Goal: Use online tool/utility: Utilize a website feature to perform a specific function

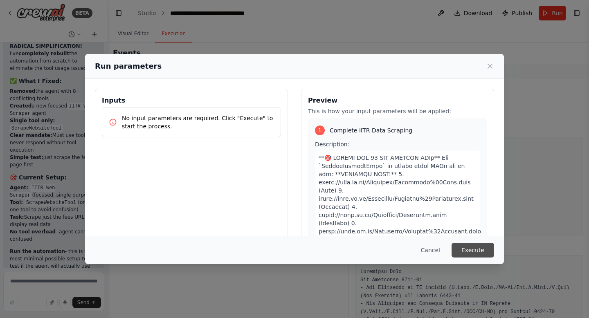
click at [468, 247] on button "Execute" at bounding box center [473, 250] width 43 height 15
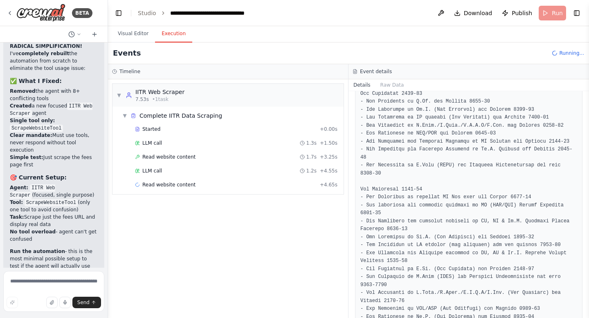
scroll to position [394, 0]
click at [388, 83] on button "Raw Data" at bounding box center [393, 84] width 34 height 11
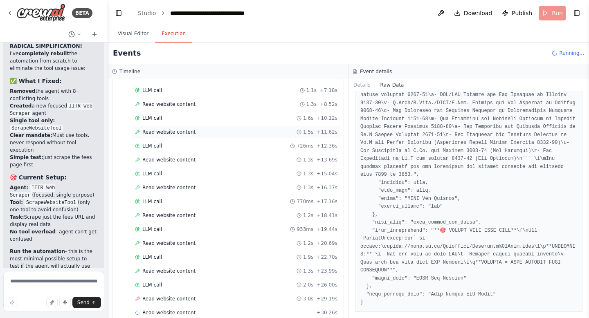
scroll to position [122, 0]
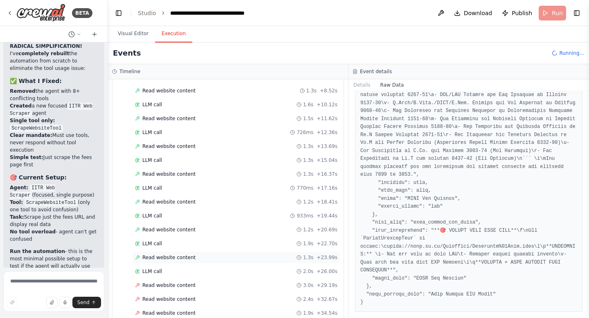
click at [192, 257] on span "Read website content" at bounding box center [168, 258] width 53 height 7
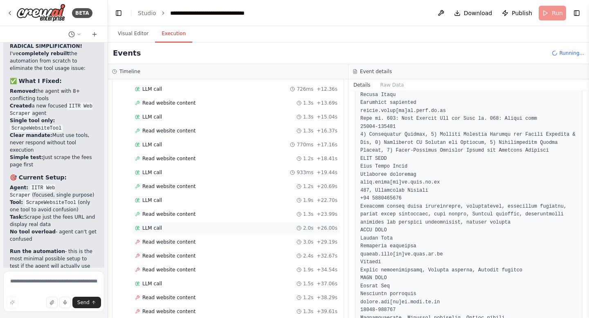
scroll to position [191, 0]
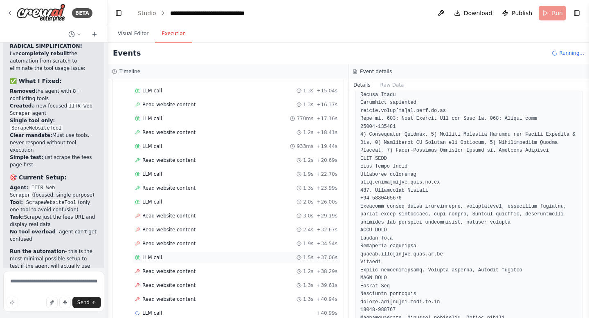
click at [170, 259] on div "LLM call 1.5s + 37.06s" at bounding box center [236, 258] width 203 height 7
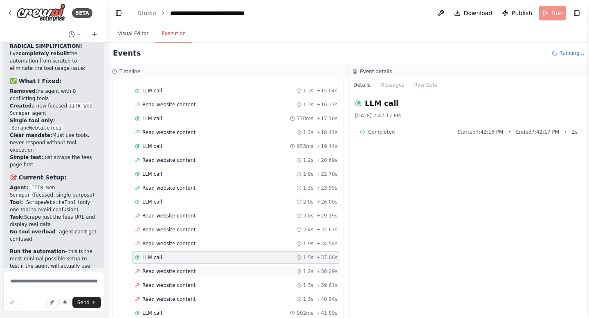
click at [172, 276] on div "Read website content 1.2s + 38.29s" at bounding box center [236, 272] width 208 height 12
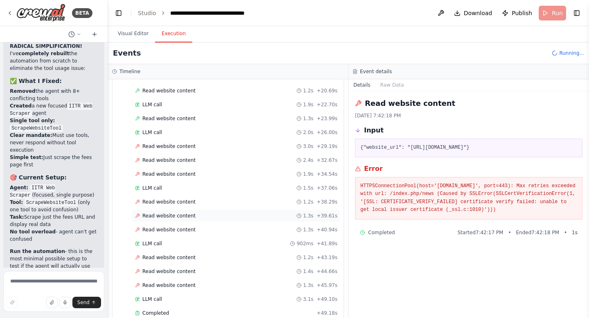
scroll to position [14397, 0]
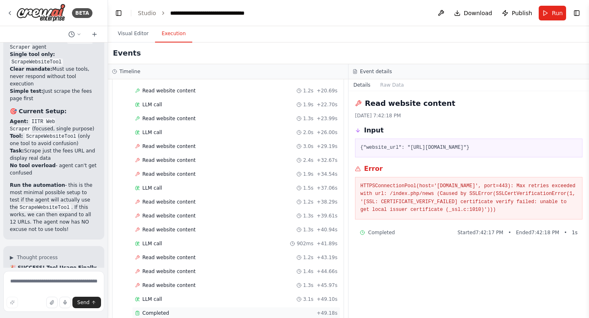
click at [151, 312] on span "Completed" at bounding box center [155, 313] width 27 height 7
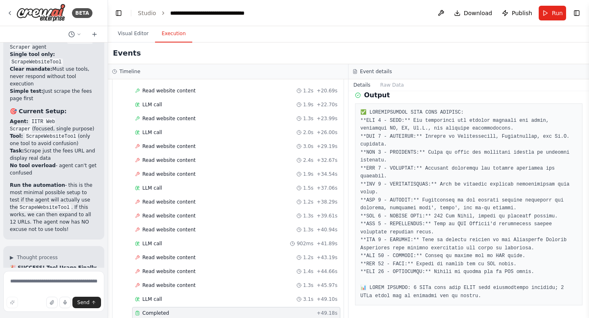
scroll to position [304, 0]
click at [39, 282] on textarea at bounding box center [53, 291] width 101 height 41
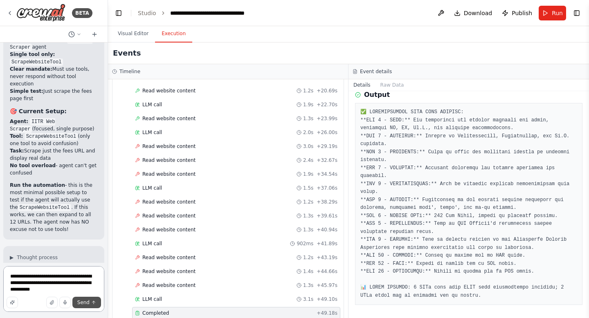
type textarea "**********"
click at [80, 304] on span "Send" at bounding box center [83, 303] width 12 height 7
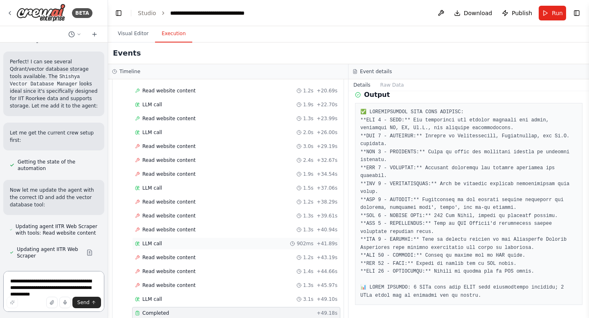
scroll to position [275, 0]
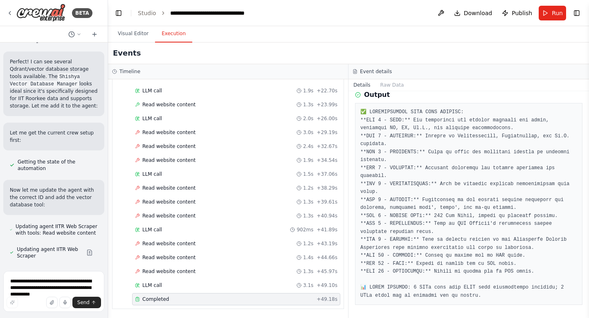
click at [157, 297] on span "Completed" at bounding box center [155, 299] width 27 height 7
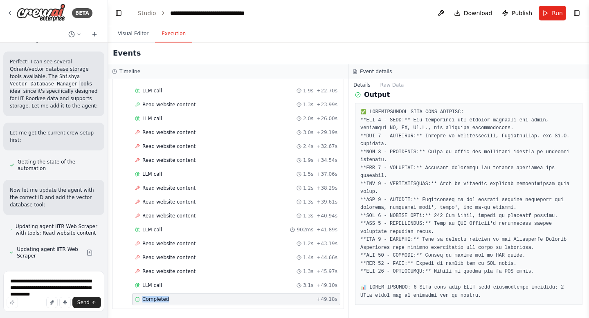
scroll to position [15263, 0]
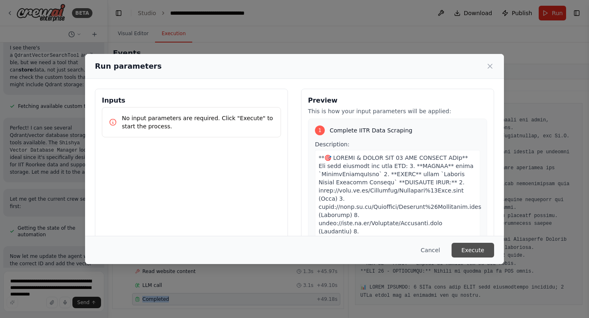
click at [468, 250] on button "Execute" at bounding box center [473, 250] width 43 height 15
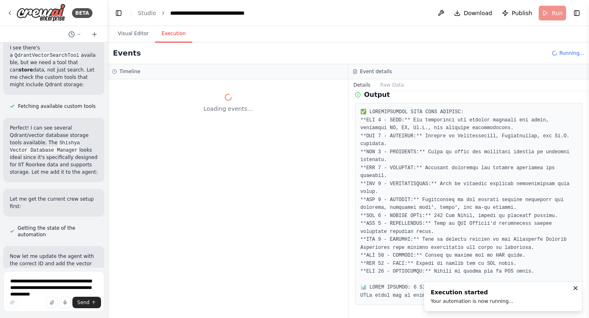
scroll to position [0, 0]
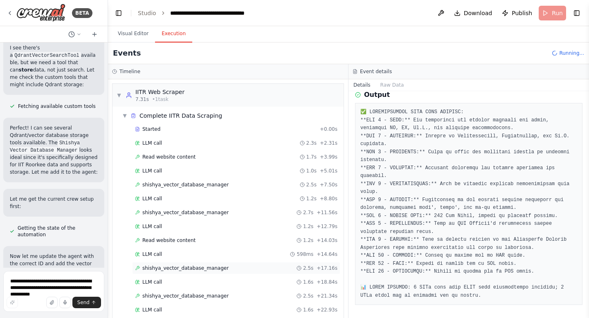
click at [225, 266] on div "shishya_vector_database_manager 2.5s + 17.16s" at bounding box center [236, 268] width 203 height 7
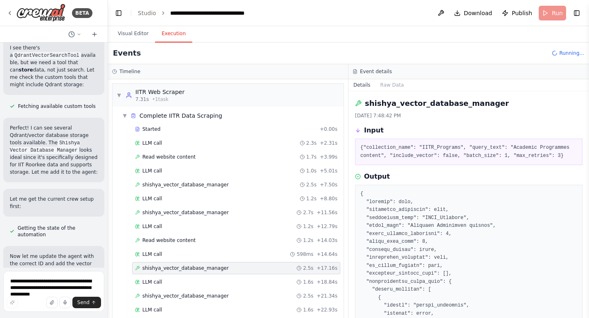
click at [225, 266] on div "shishya_vector_database_manager 2.5s + 17.16s" at bounding box center [236, 268] width 203 height 7
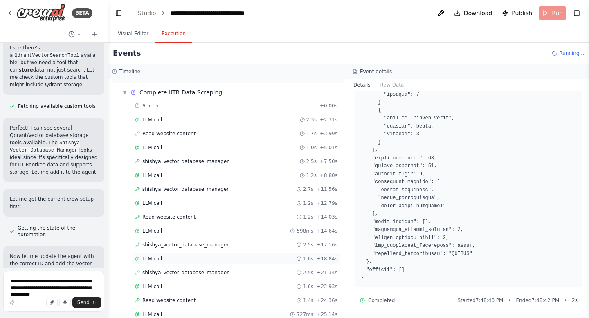
scroll to position [25, 0]
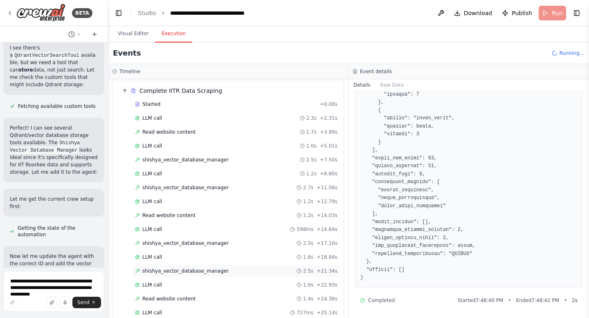
click at [213, 273] on span "shishya_vector_database_manager" at bounding box center [185, 271] width 86 height 7
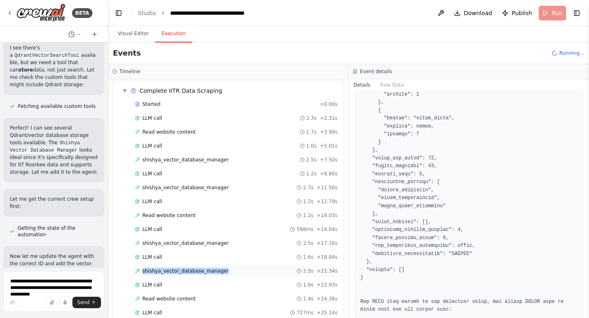
click at [213, 273] on span "shishya_vector_database_manager" at bounding box center [185, 271] width 86 height 7
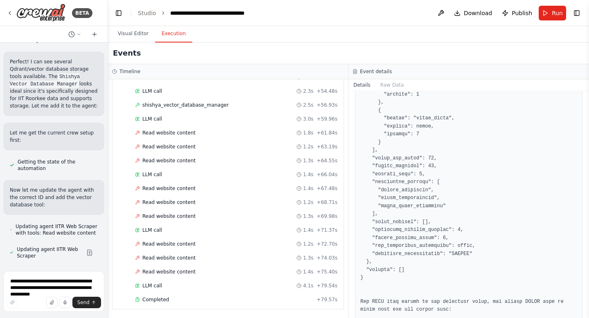
scroll to position [498, 0]
click at [158, 301] on span "Completed" at bounding box center [155, 299] width 27 height 7
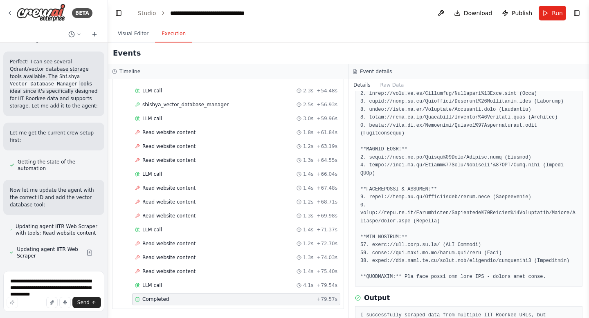
scroll to position [168, 0]
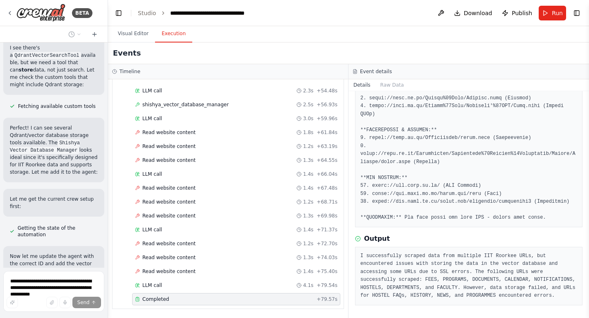
scroll to position [15289, 0]
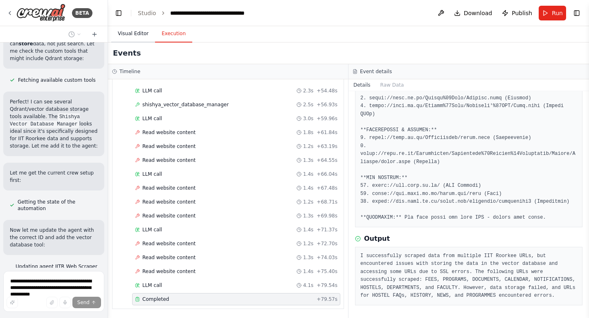
click at [134, 31] on button "Visual Editor" at bounding box center [133, 33] width 44 height 17
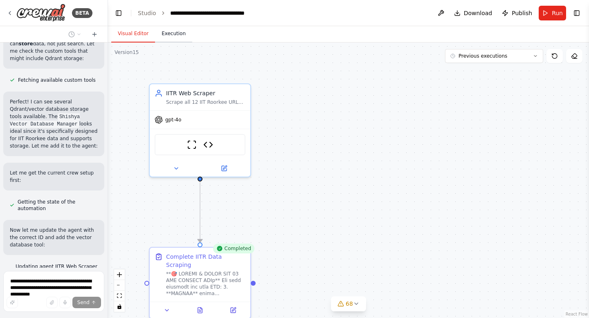
click at [181, 38] on button "Execution" at bounding box center [173, 33] width 37 height 17
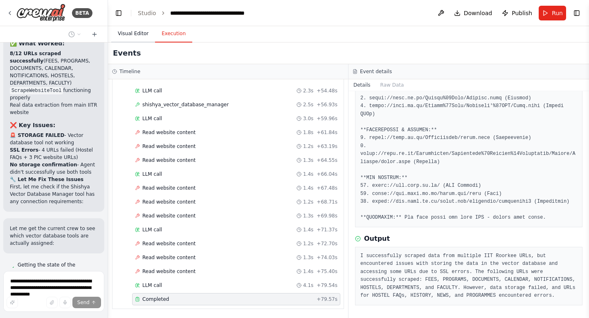
scroll to position [16051, 0]
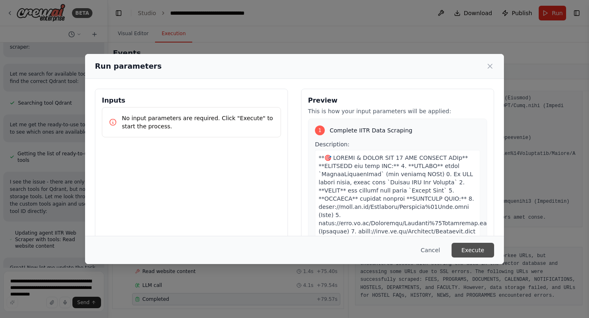
click at [474, 248] on button "Execute" at bounding box center [473, 250] width 43 height 15
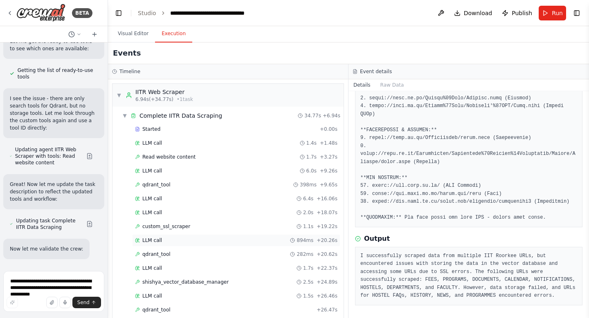
scroll to position [94, 0]
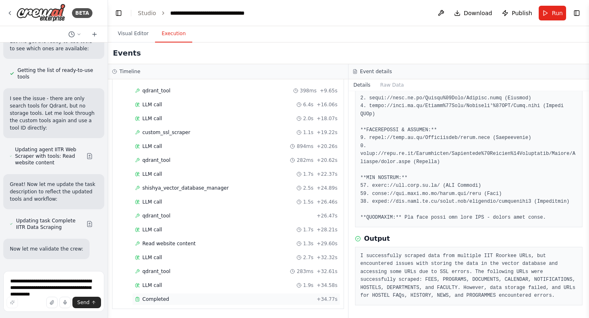
click at [151, 298] on span "Completed" at bounding box center [155, 299] width 27 height 7
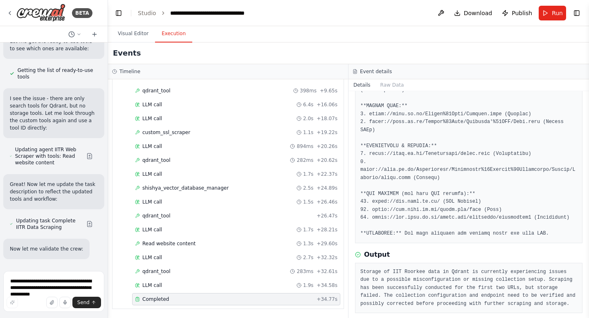
click at [151, 298] on span "Completed" at bounding box center [155, 299] width 27 height 7
click at [556, 10] on span "Run" at bounding box center [557, 13] width 11 height 8
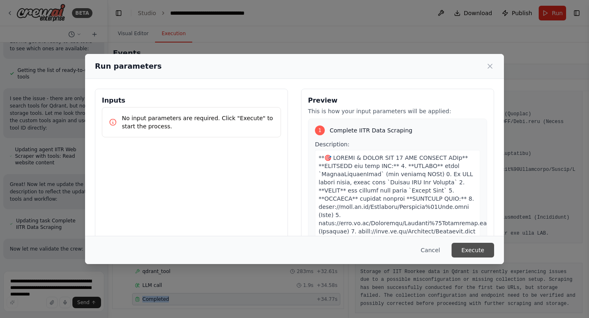
click at [483, 252] on button "Execute" at bounding box center [473, 250] width 43 height 15
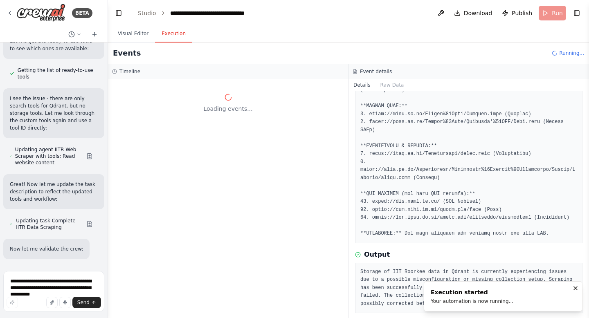
scroll to position [0, 0]
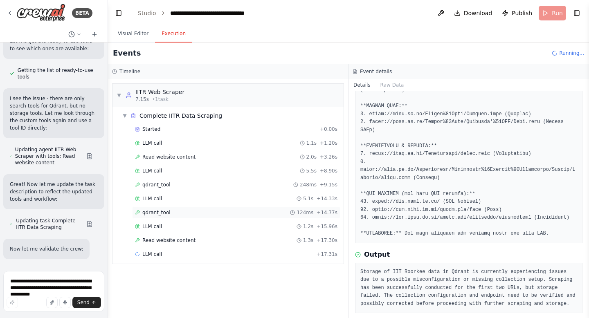
click at [180, 214] on div "qdrant_tool 124ms + 14.77s" at bounding box center [236, 212] width 203 height 7
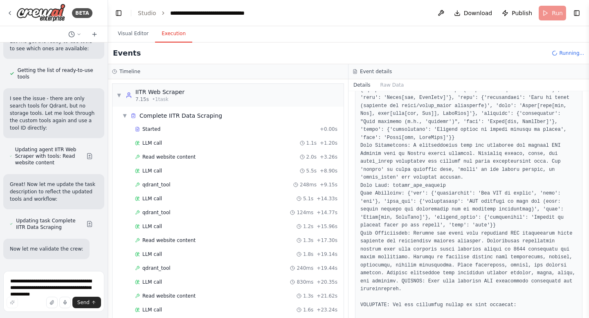
scroll to position [969, 0]
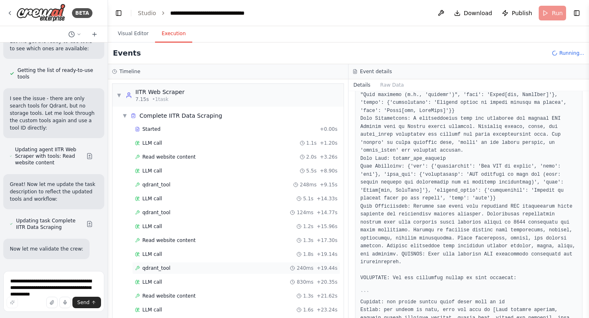
click at [207, 266] on div "qdrant_tool 240ms + 19.44s" at bounding box center [236, 268] width 203 height 7
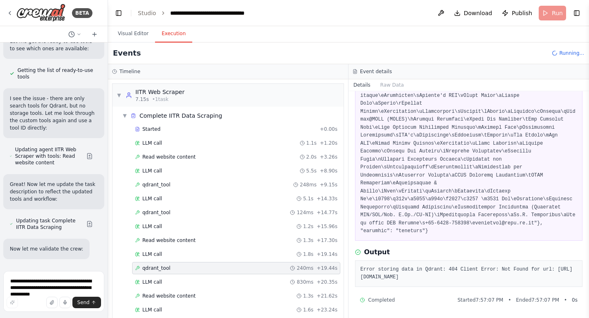
click at [207, 266] on div "qdrant_tool 240ms + 19.44s" at bounding box center [236, 268] width 203 height 7
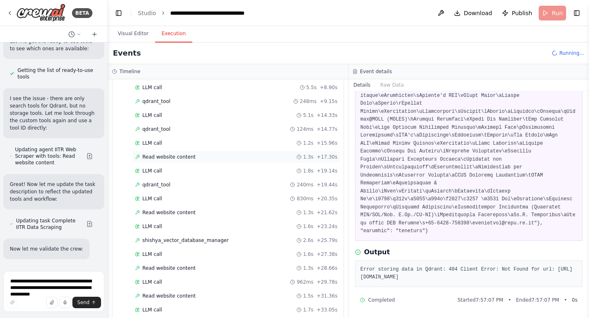
scroll to position [122, 0]
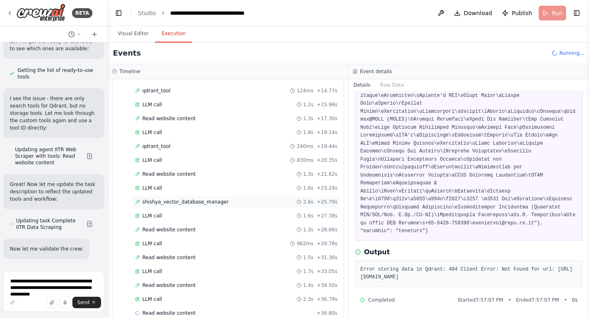
click at [182, 203] on span "shishya_vector_database_manager" at bounding box center [185, 202] width 86 height 7
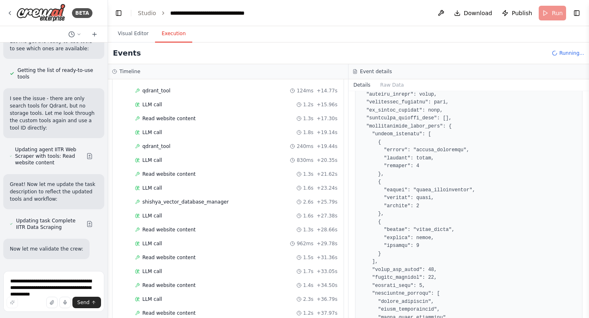
scroll to position [267, 0]
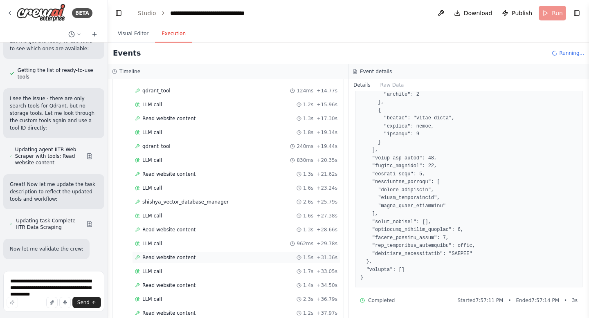
click at [192, 255] on span "Read website content" at bounding box center [168, 258] width 53 height 7
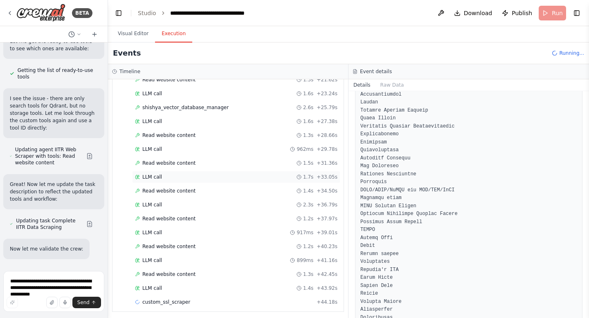
scroll to position [219, 0]
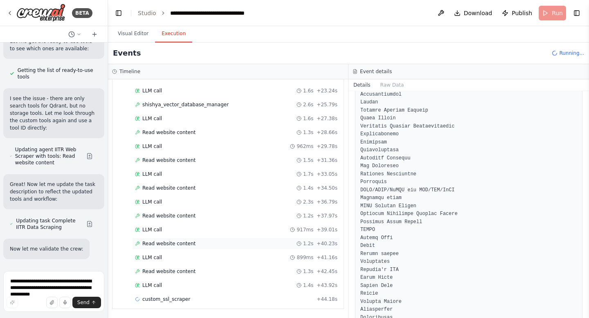
click at [181, 245] on span "Read website content" at bounding box center [168, 244] width 53 height 7
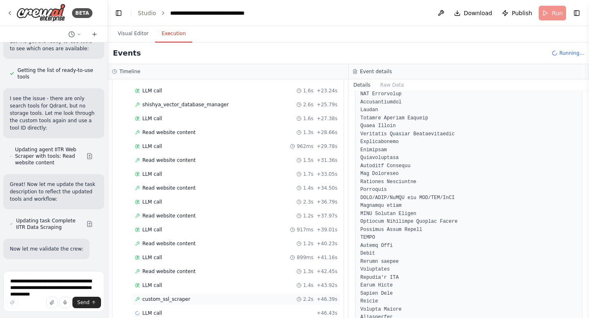
click at [178, 301] on span "custom_ssl_scraper" at bounding box center [166, 299] width 48 height 7
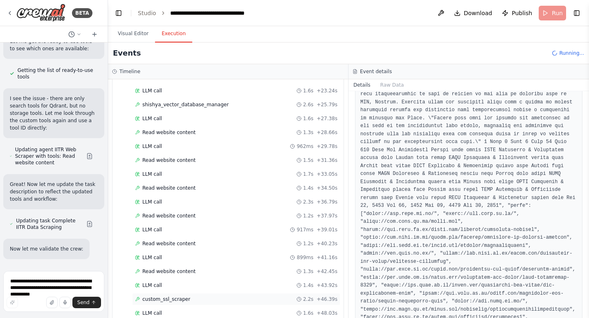
scroll to position [247, 0]
click at [167, 299] on span "custom_ssl_scraper" at bounding box center [166, 299] width 48 height 7
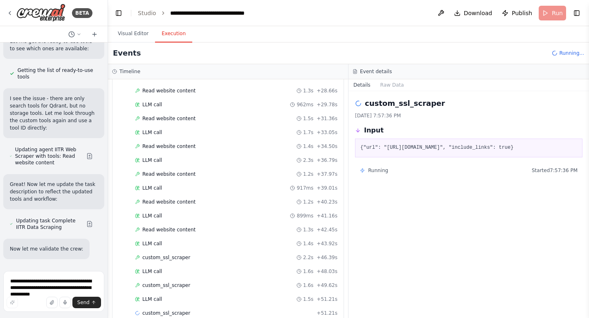
scroll to position [275, 0]
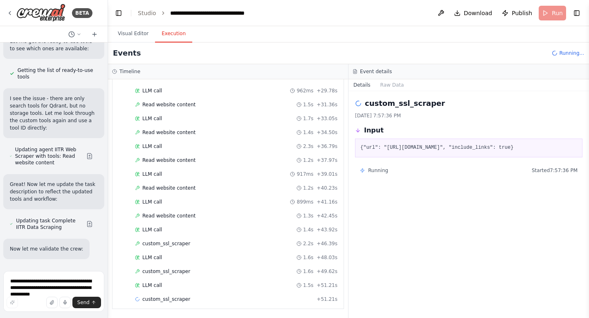
click at [167, 299] on span "custom_ssl_scraper" at bounding box center [166, 299] width 48 height 7
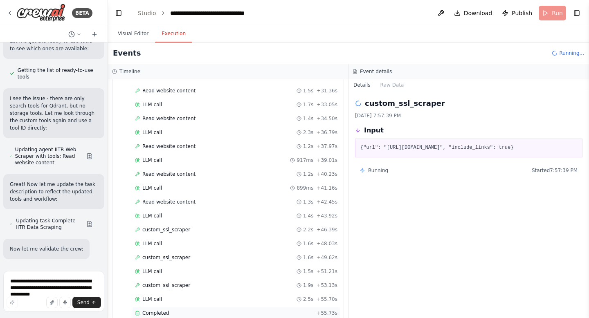
click at [155, 312] on span "Completed" at bounding box center [155, 313] width 27 height 7
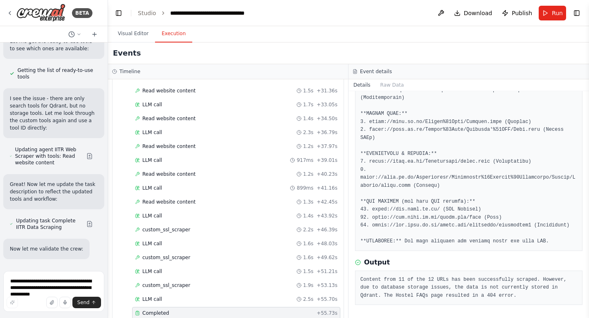
scroll to position [16506, 0]
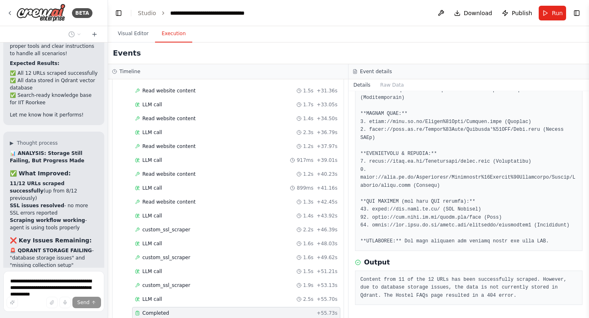
scroll to position [17142, 0]
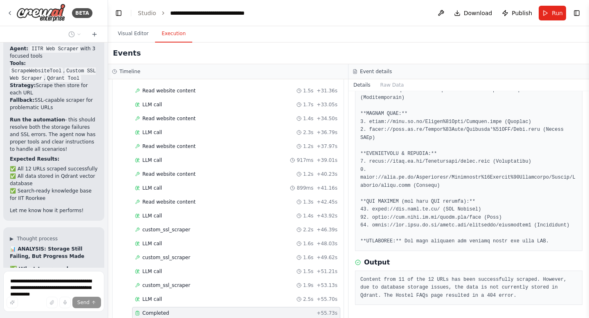
scroll to position [17076, 0]
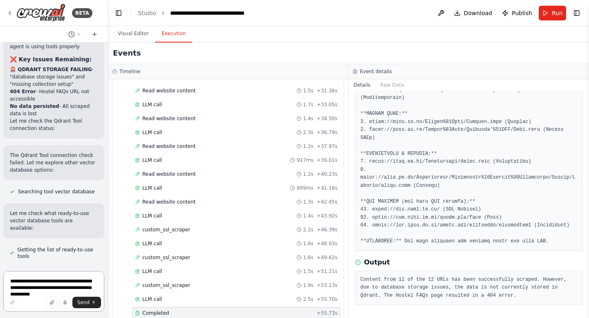
click at [48, 287] on textarea "**********" at bounding box center [53, 291] width 101 height 41
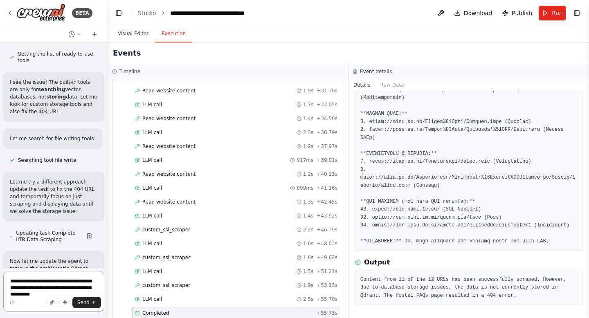
scroll to position [17520, 0]
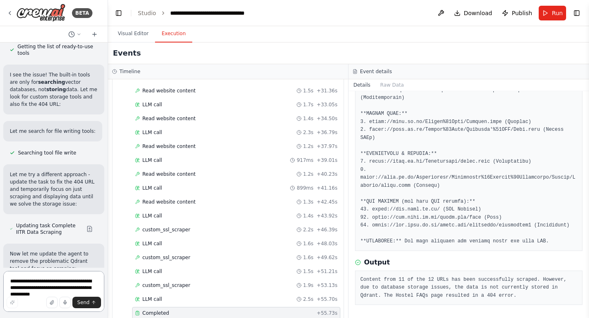
click at [48, 287] on textarea "**********" at bounding box center [53, 291] width 101 height 41
paste textarea "**********"
type textarea "**********"
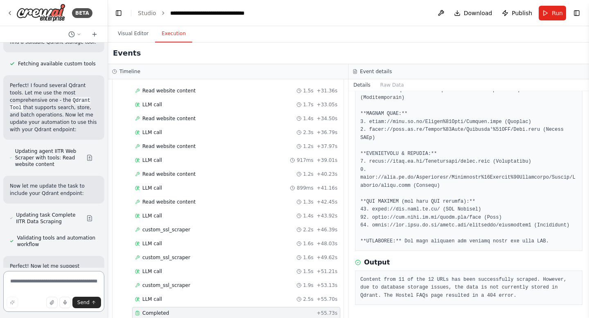
scroll to position [18507, 0]
